Goal: Task Accomplishment & Management: Use online tool/utility

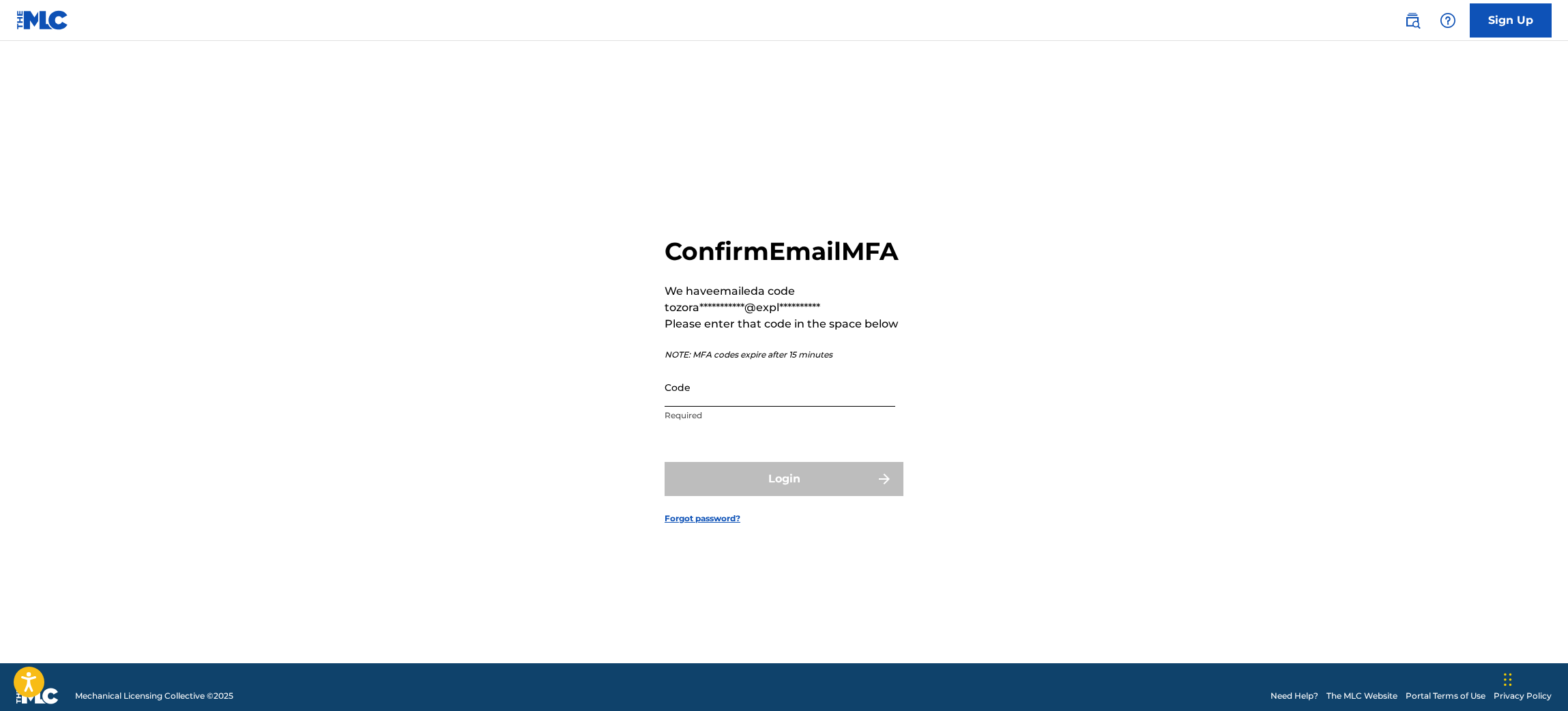
click at [762, 406] on input "Code" at bounding box center [780, 387] width 231 height 39
paste input "177676"
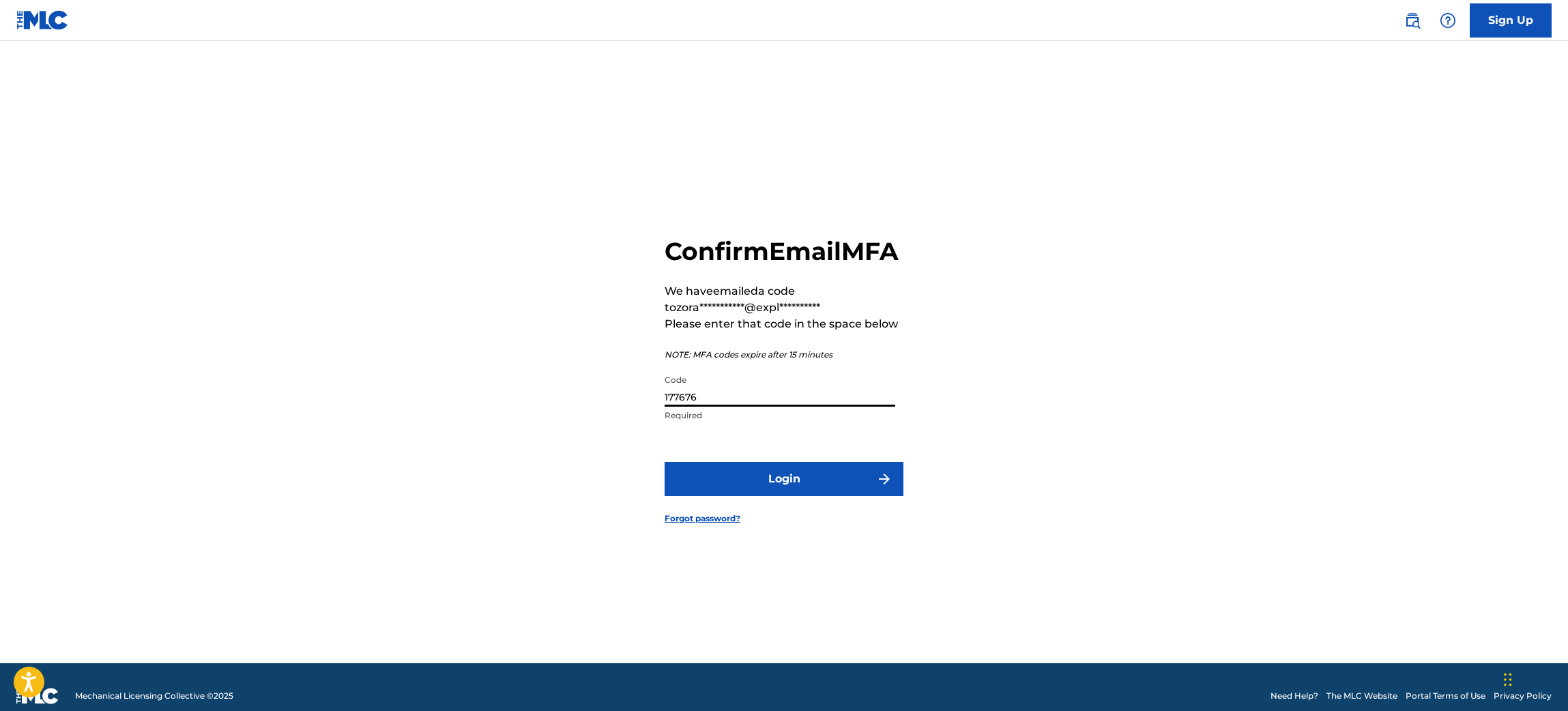
type input "177676"
click at [794, 485] on button "Login" at bounding box center [784, 479] width 239 height 35
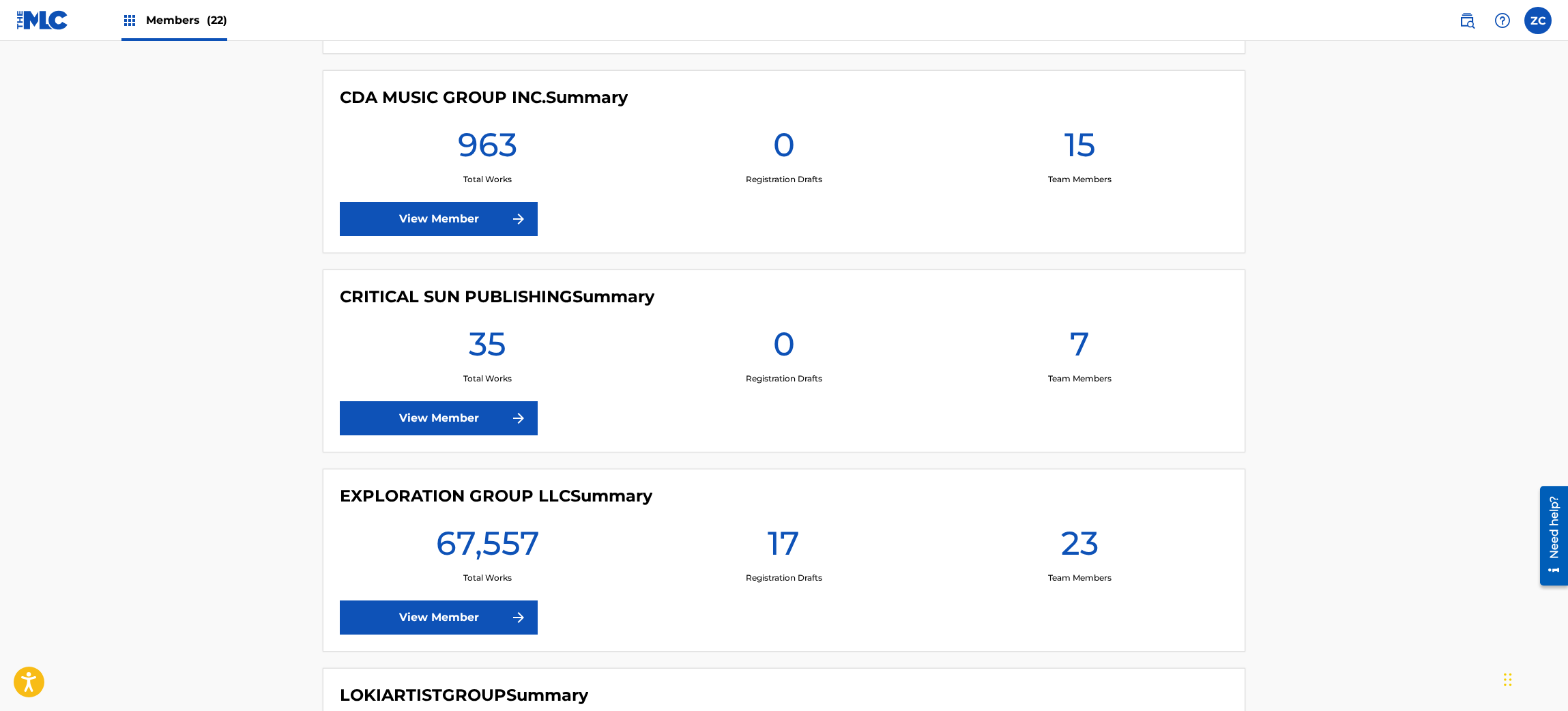
scroll to position [2047, 0]
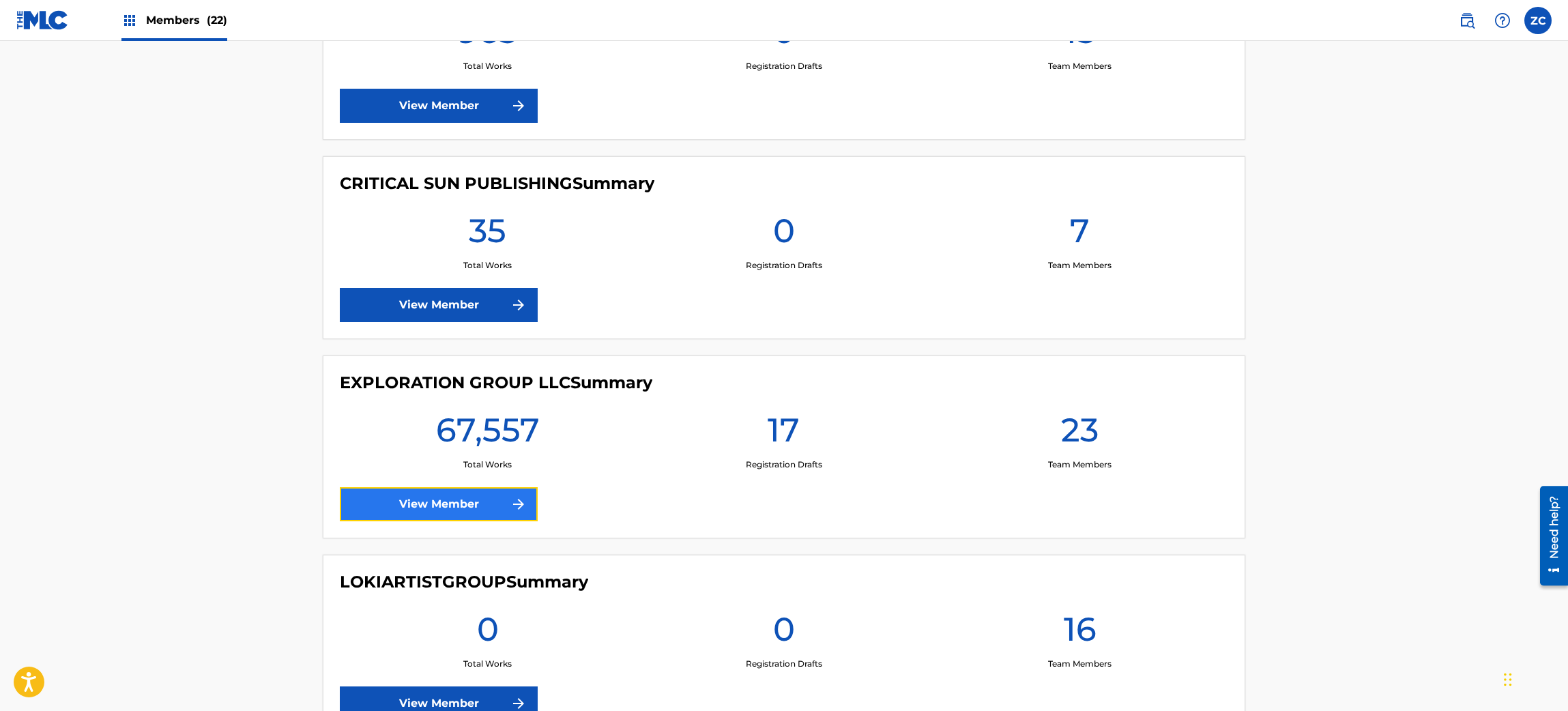
click at [478, 494] on link "View Member" at bounding box center [439, 505] width 198 height 35
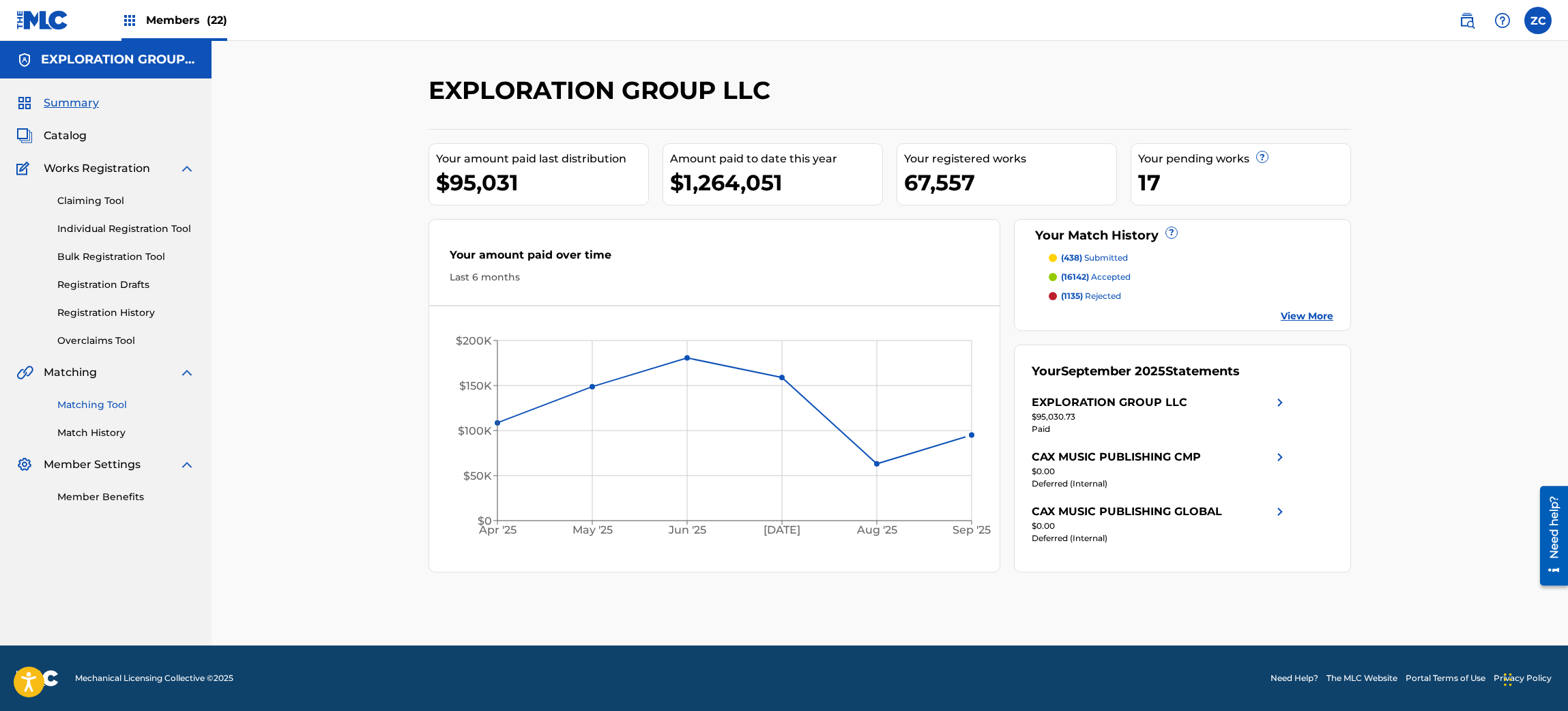
click at [114, 408] on link "Matching Tool" at bounding box center [126, 406] width 138 height 15
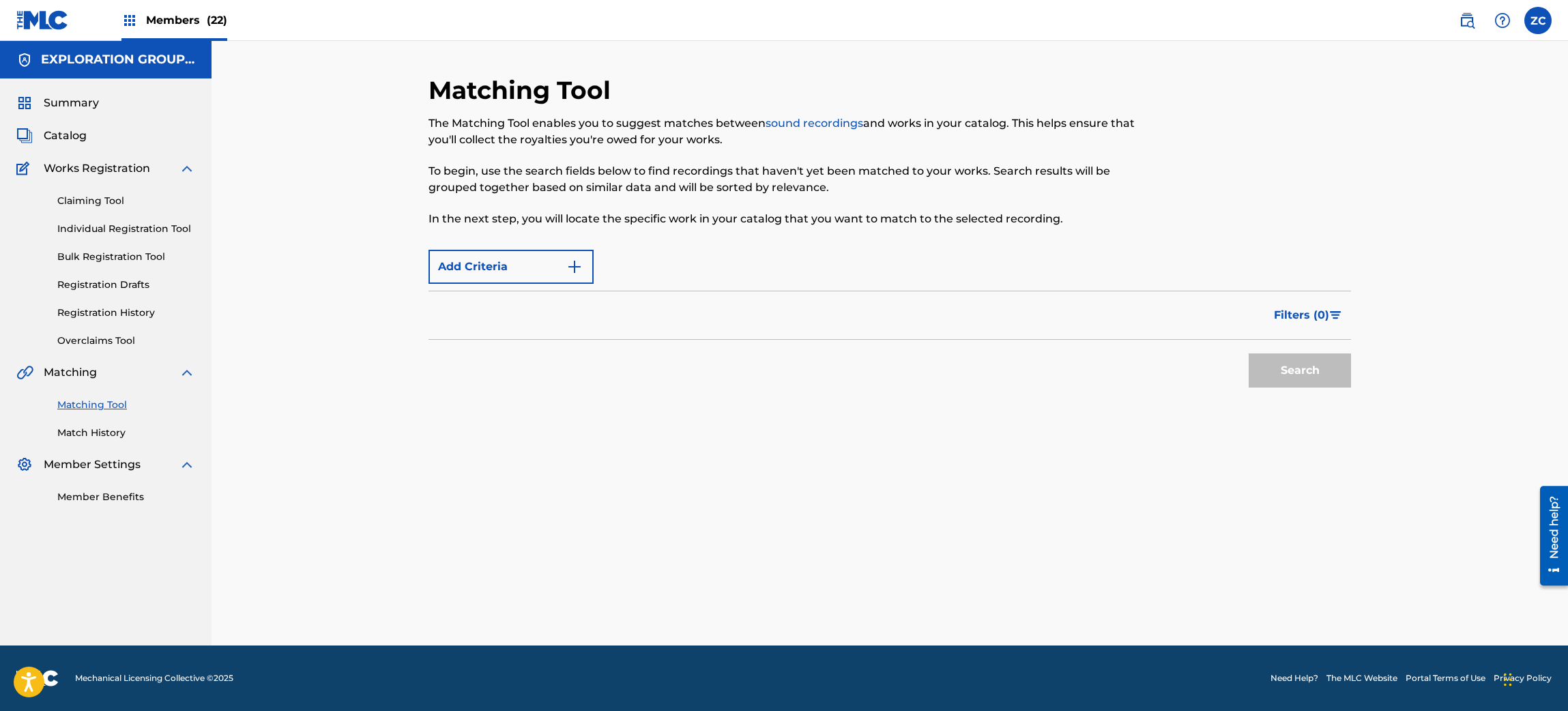
click at [105, 405] on link "Matching Tool" at bounding box center [126, 406] width 138 height 15
click at [543, 258] on button "Add Criteria" at bounding box center [511, 267] width 165 height 35
click at [89, 95] on span "Summary" at bounding box center [71, 103] width 55 height 16
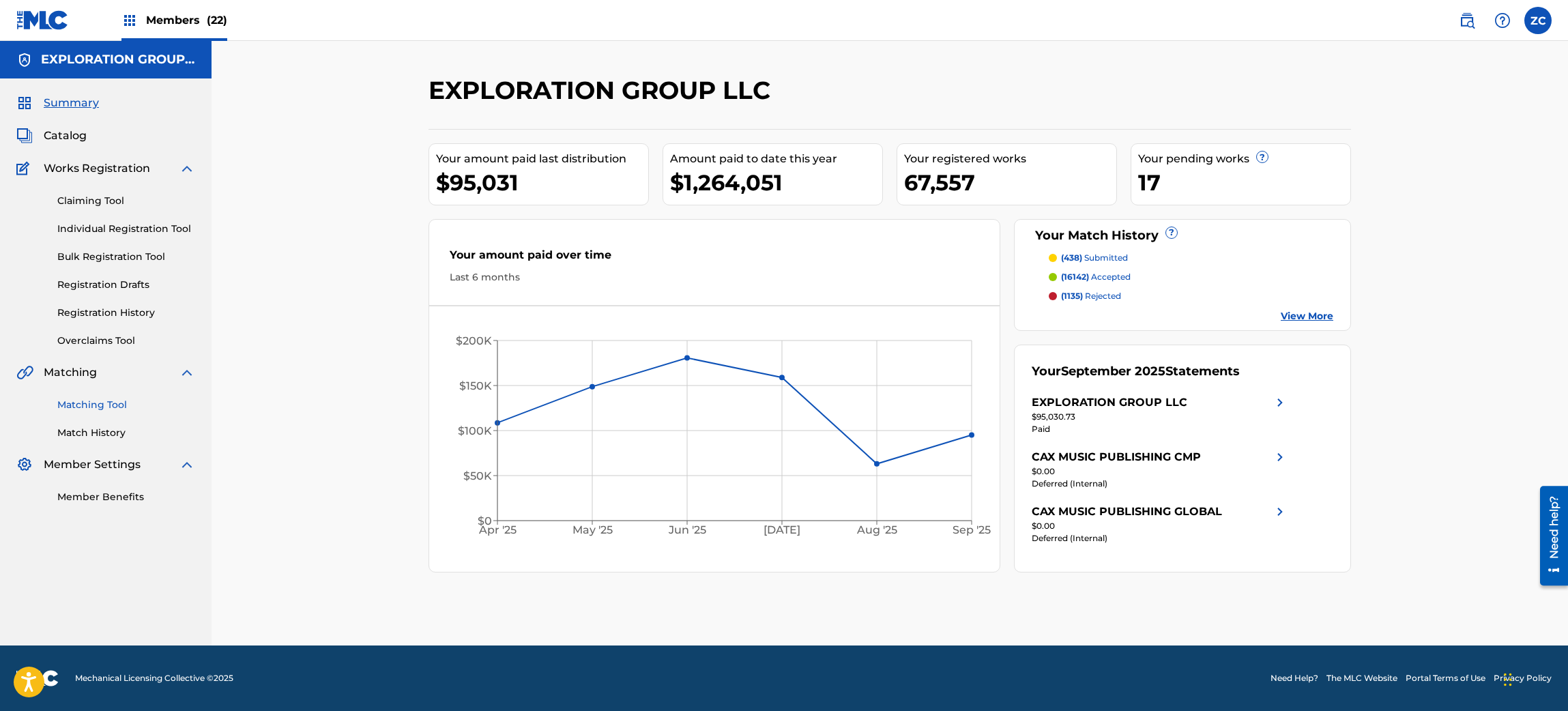
click at [113, 405] on link "Matching Tool" at bounding box center [126, 406] width 138 height 15
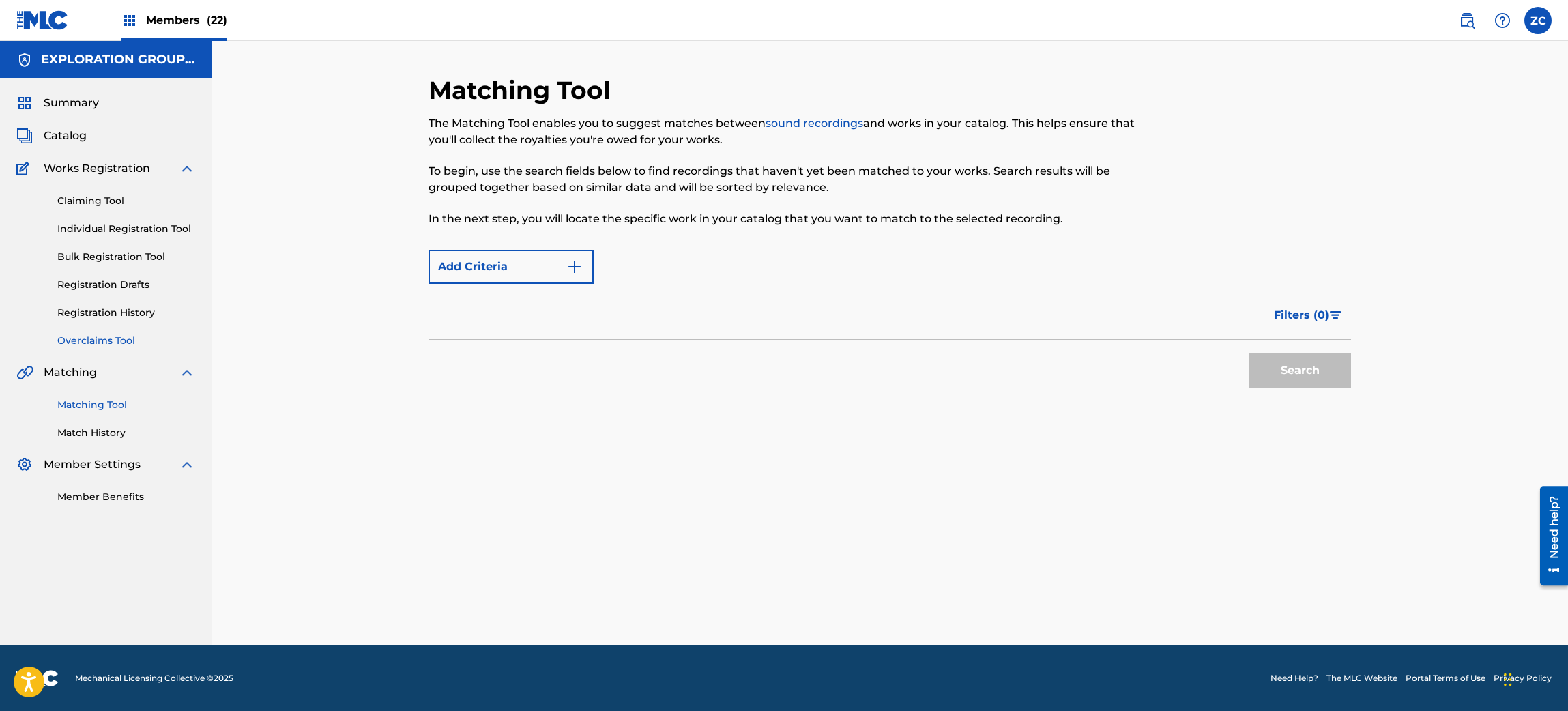
click at [125, 338] on link "Overclaims Tool" at bounding box center [126, 341] width 138 height 15
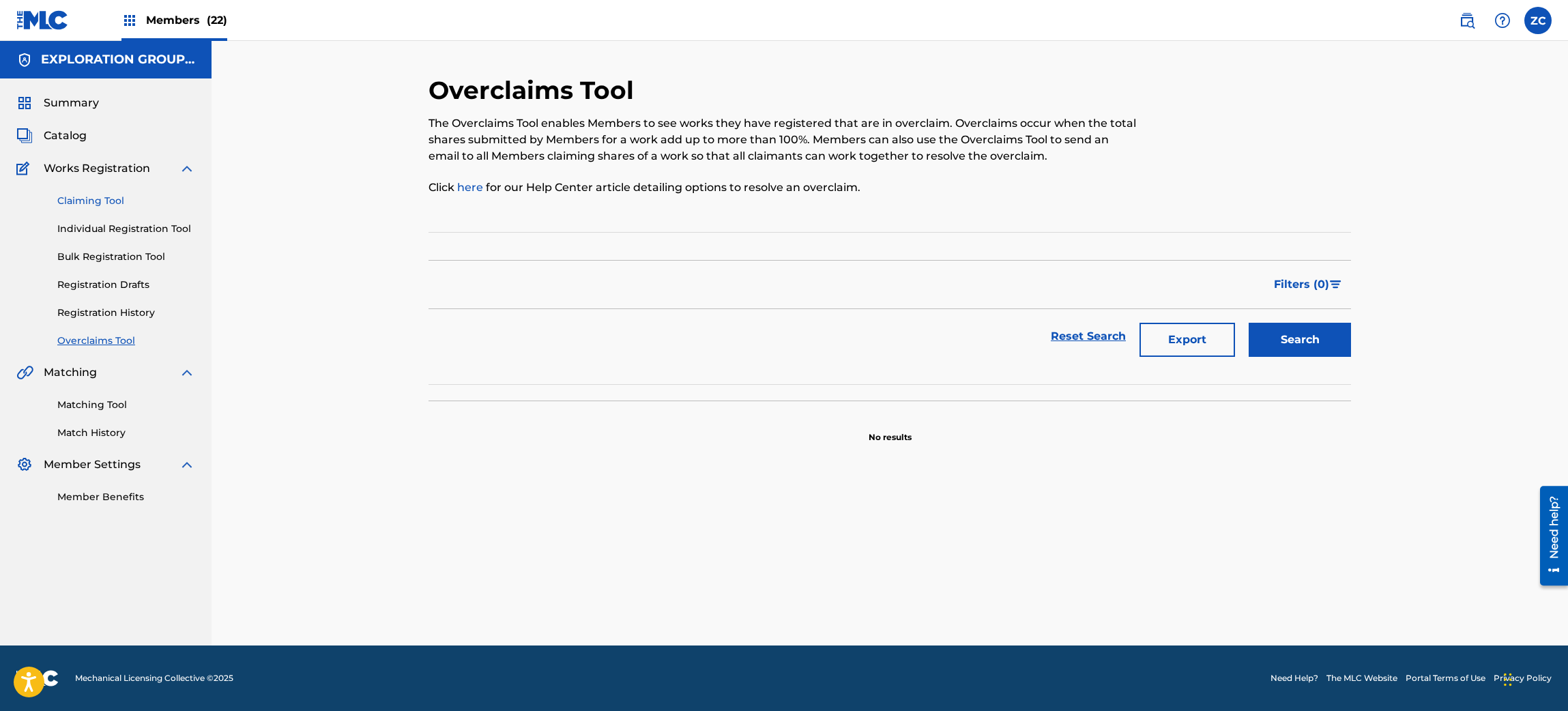
click at [100, 203] on link "Claiming Tool" at bounding box center [126, 201] width 138 height 15
